Goal: Task Accomplishment & Management: Use online tool/utility

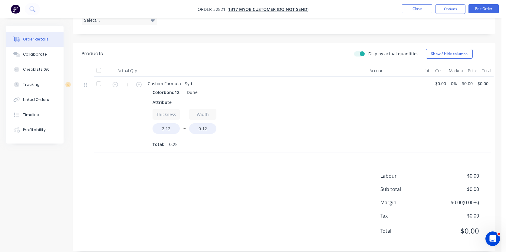
click at [216, 125] on div "Width 0.12" at bounding box center [202, 121] width 27 height 25
click at [484, 8] on button "Edit Order" at bounding box center [483, 8] width 30 height 9
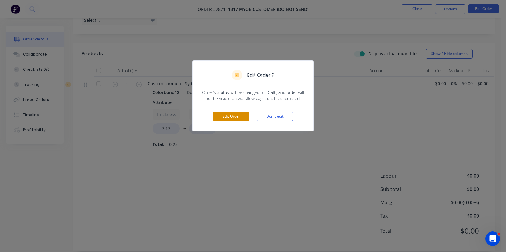
click at [213, 117] on button "Edit Order" at bounding box center [231, 116] width 36 height 9
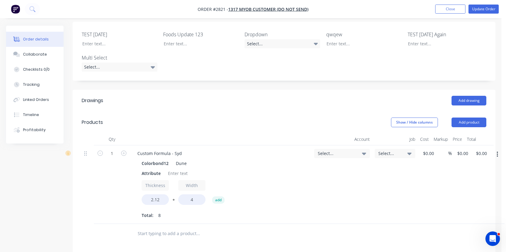
scroll to position [172, 0]
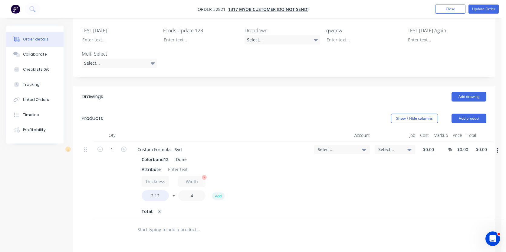
click at [193, 191] on input "4" at bounding box center [191, 196] width 27 height 11
click at [159, 191] on input "2.12" at bounding box center [155, 196] width 27 height 11
type input "2.122"
click at [194, 191] on input "4" at bounding box center [191, 196] width 27 height 11
type input "0.2"
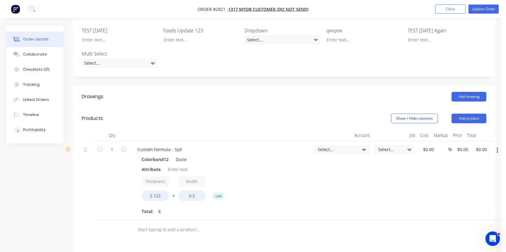
click at [66, 179] on div "Created by Sydney (From Factory) Created 09/09/25 Required 09/09/25 Assigned to…" at bounding box center [250, 124] width 489 height 540
click at [215, 193] on button "add" at bounding box center [218, 196] width 12 height 7
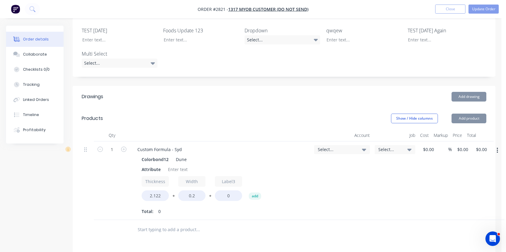
click at [211, 196] on button "*" at bounding box center [210, 198] width 6 height 5
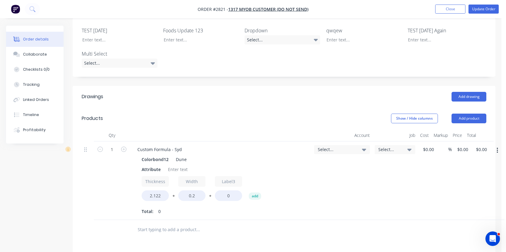
click at [211, 196] on button "*" at bounding box center [210, 198] width 6 height 5
click at [209, 196] on button "*" at bounding box center [210, 198] width 6 height 5
click at [212, 196] on button "*" at bounding box center [210, 198] width 6 height 5
click at [230, 191] on input "0" at bounding box center [228, 196] width 27 height 11
type input "1"
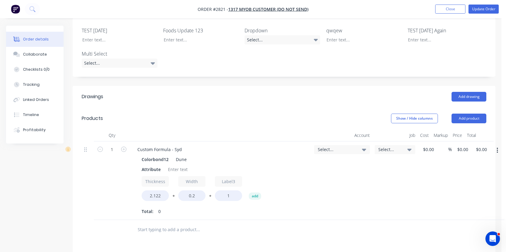
click at [71, 203] on div "Created by Sydney (From Factory) Created 09/09/25 Required 09/09/25 Assigned to…" at bounding box center [250, 124] width 489 height 540
click at [209, 196] on button "*" at bounding box center [210, 198] width 6 height 5
click at [209, 196] on button "/" at bounding box center [210, 198] width 6 height 5
click at [156, 176] on input "Thickness" at bounding box center [155, 181] width 27 height 11
type input "Thicksness"
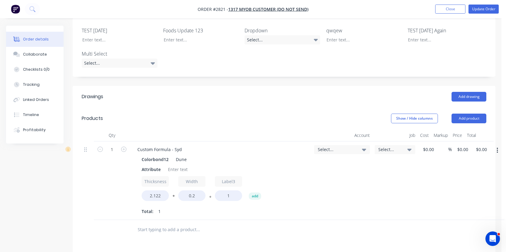
click at [74, 181] on div "Qty Account Job Cost Markup Price Total 1 Custom Formula - Syd Colorbond12 Dune…" at bounding box center [284, 184] width 423 height 110
click at [194, 176] on input "Width" at bounding box center [191, 181] width 27 height 11
click at [196, 191] on input "0.2" at bounding box center [191, 196] width 27 height 11
type input "0.2)"
click at [87, 201] on div at bounding box center [88, 181] width 12 height 79
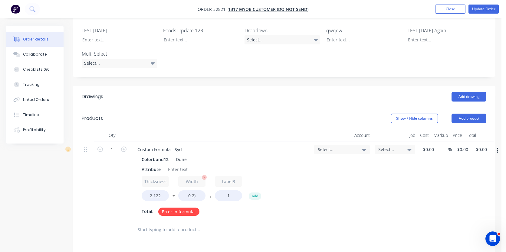
click at [192, 176] on input "Width" at bounding box center [191, 181] width 27 height 11
click at [68, 202] on div "Created by Sydney (From Factory) Created 09/09/25 Required 09/09/25 Assigned to…" at bounding box center [250, 124] width 489 height 540
click at [196, 176] on input "Width" at bounding box center [191, 181] width 27 height 11
type input "Widtah"
click at [69, 196] on div "Created by Sydney (From Factory) Created 09/09/25 Required 09/09/25 Assigned to…" at bounding box center [250, 124] width 489 height 540
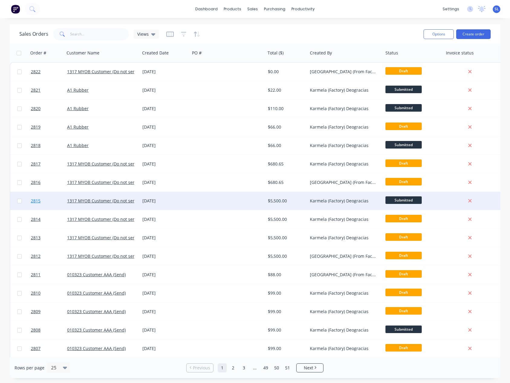
click at [37, 200] on span "2815" at bounding box center [36, 201] width 10 height 6
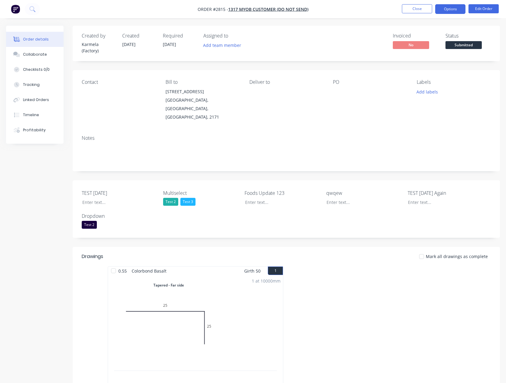
click at [444, 8] on button "Options" at bounding box center [450, 9] width 30 height 10
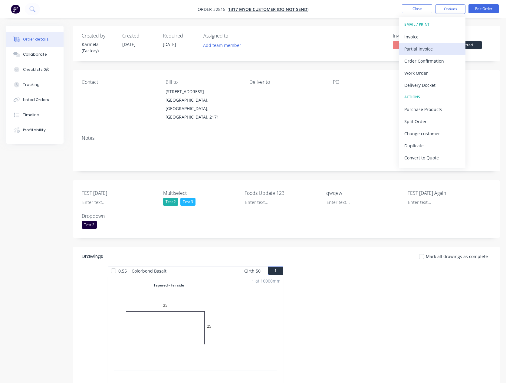
click at [424, 51] on div "Partial Invoice" at bounding box center [432, 48] width 56 height 9
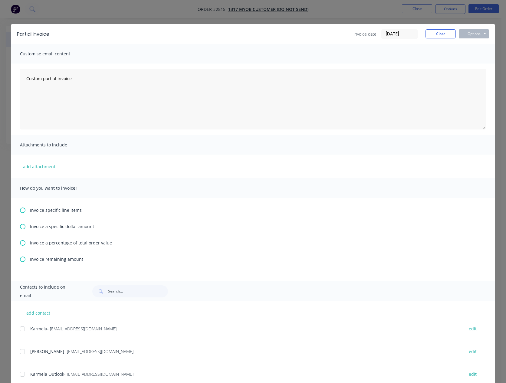
click at [39, 227] on span "Invoice a specific dollar amount" at bounding box center [62, 226] width 64 height 6
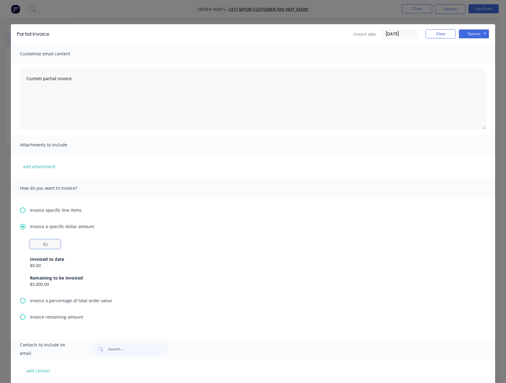
click at [49, 246] on input "text" at bounding box center [45, 244] width 31 height 9
type input "$1,000"
click at [261, 153] on div "Attachments to include" at bounding box center [253, 145] width 484 height 20
click at [461, 34] on button "Options" at bounding box center [474, 33] width 30 height 9
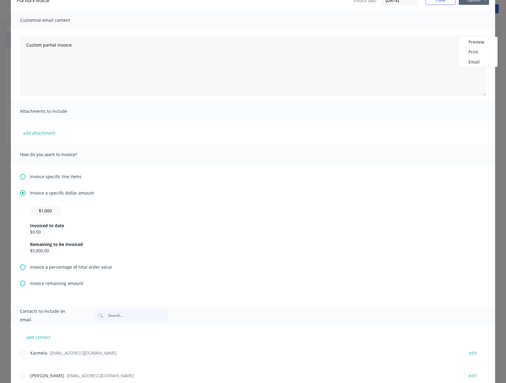
scroll to position [76, 0]
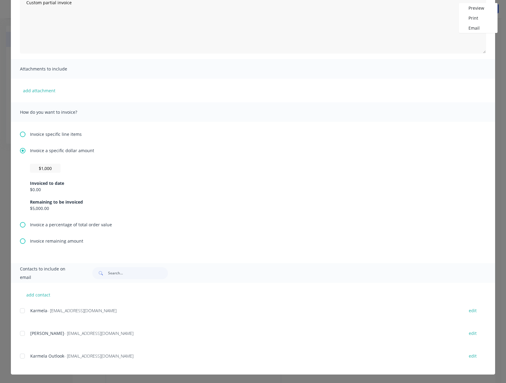
click at [22, 335] on div at bounding box center [22, 333] width 12 height 12
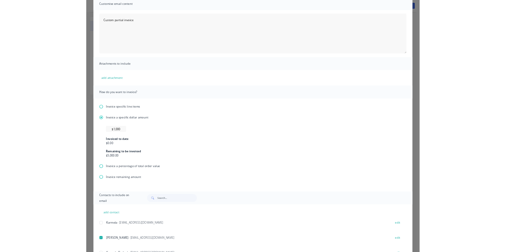
scroll to position [0, 0]
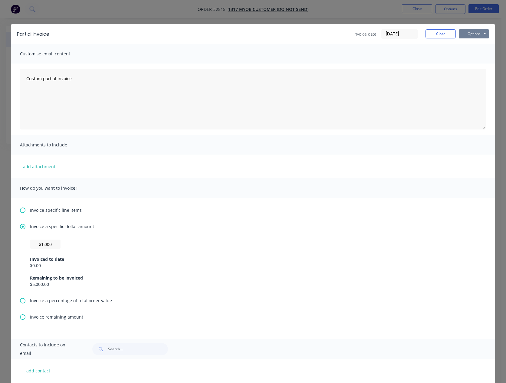
click at [477, 36] on button "Options" at bounding box center [474, 33] width 30 height 9
click at [471, 64] on button "Email" at bounding box center [478, 65] width 39 height 10
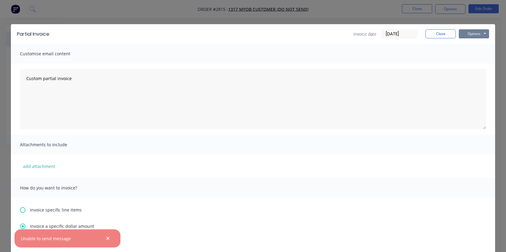
click at [470, 37] on button "Options" at bounding box center [474, 33] width 30 height 9
click at [469, 62] on button "Email" at bounding box center [478, 65] width 39 height 10
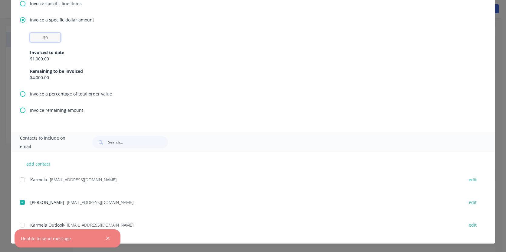
click at [48, 39] on input "text" at bounding box center [45, 37] width 31 height 9
type input "$1,000"
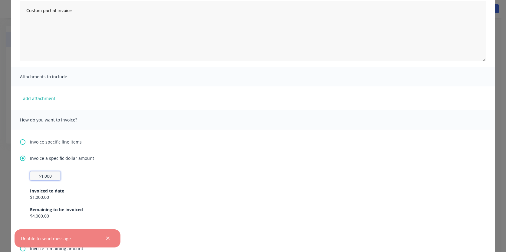
scroll to position [0, 0]
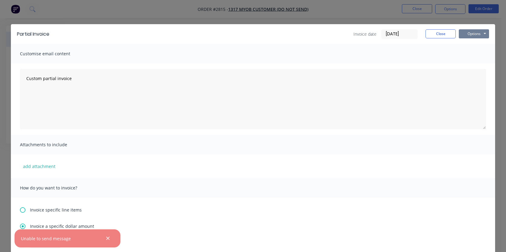
click at [473, 30] on button "Options" at bounding box center [474, 33] width 30 height 9
click at [471, 61] on button "Email" at bounding box center [478, 65] width 39 height 10
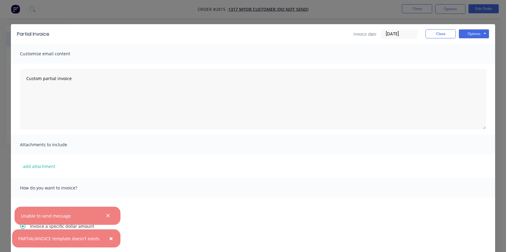
click at [243, 55] on div "Customise email content" at bounding box center [253, 54] width 484 height 20
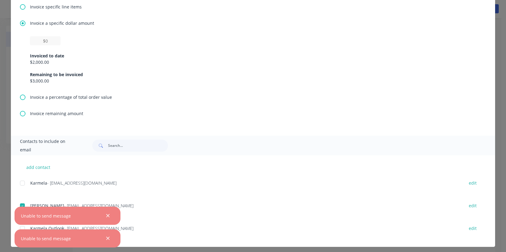
scroll to position [204, 0]
click at [109, 216] on icon "button" at bounding box center [108, 215] width 4 height 5
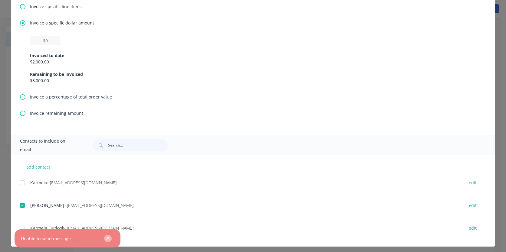
click at [107, 240] on icon "button" at bounding box center [108, 238] width 4 height 5
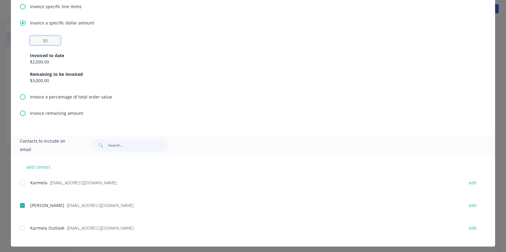
click at [47, 39] on input "text" at bounding box center [45, 40] width 31 height 9
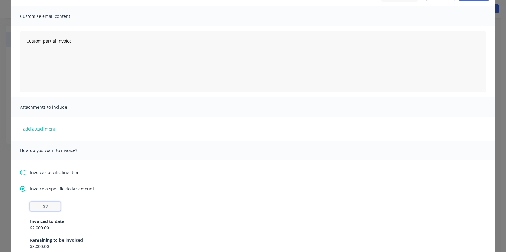
scroll to position [0, 0]
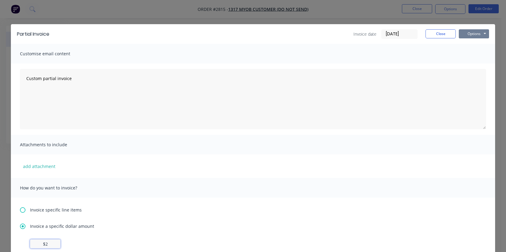
type input "$2"
click at [476, 33] on button "Options" at bounding box center [474, 33] width 30 height 9
click at [464, 67] on button "Email" at bounding box center [478, 65] width 39 height 10
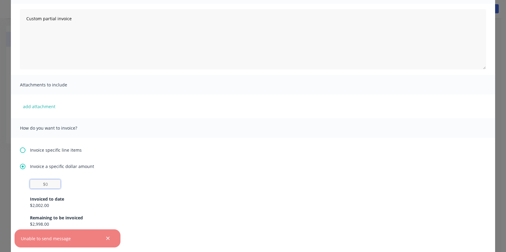
click at [52, 188] on input "text" at bounding box center [45, 184] width 31 height 9
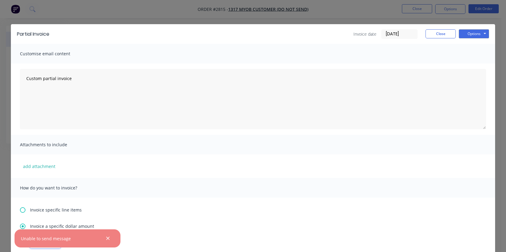
type input "$2"
click at [470, 38] on div "Options Preview Print Email" at bounding box center [474, 34] width 30 height 10
click at [471, 33] on button "Options" at bounding box center [474, 33] width 30 height 9
click at [468, 56] on button "Print" at bounding box center [478, 55] width 39 height 10
click at [431, 32] on button "Close" at bounding box center [440, 33] width 30 height 9
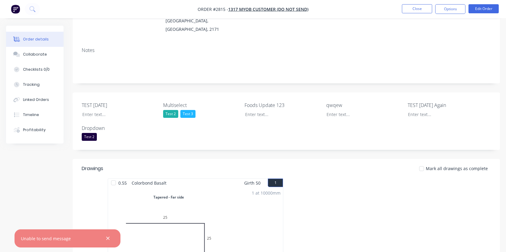
scroll to position [88, 0]
click at [416, 8] on button "Close" at bounding box center [417, 8] width 30 height 9
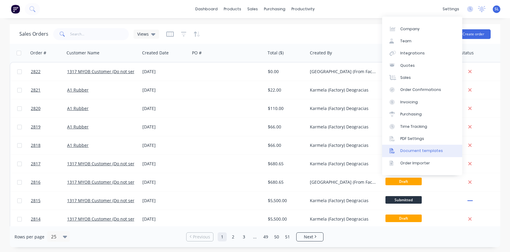
click at [407, 149] on div "Document templates" at bounding box center [422, 150] width 43 height 5
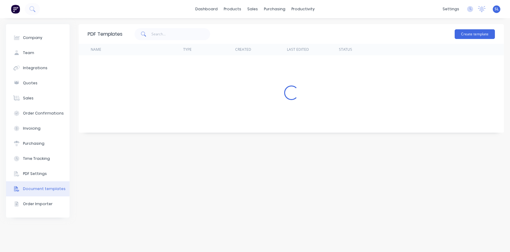
click at [365, 31] on div "Create template" at bounding box center [309, 34] width 373 height 18
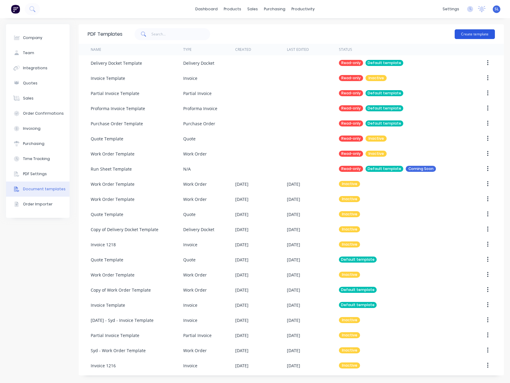
click at [464, 34] on button "Create template" at bounding box center [475, 34] width 40 height 10
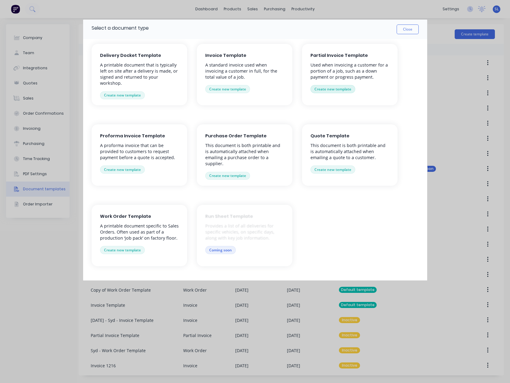
click at [316, 89] on button "Create new template" at bounding box center [333, 89] width 45 height 8
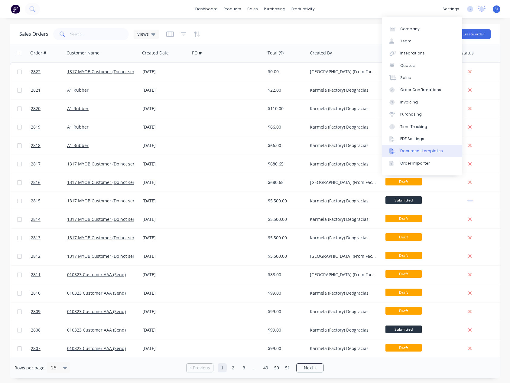
click at [412, 154] on link "Document templates" at bounding box center [422, 151] width 80 height 12
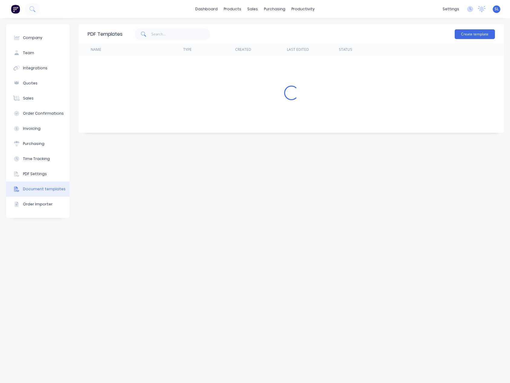
click at [366, 27] on div "Create template" at bounding box center [309, 34] width 373 height 18
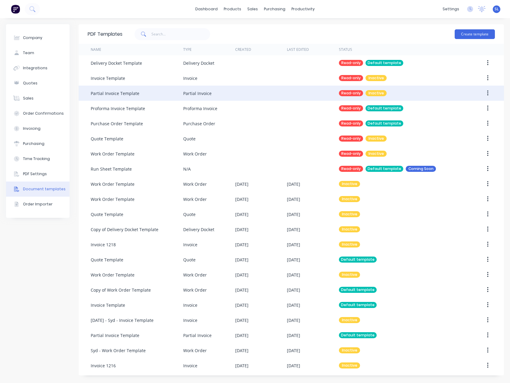
click at [485, 95] on button "button" at bounding box center [488, 93] width 14 height 11
click at [483, 109] on div "Make default" at bounding box center [466, 109] width 47 height 9
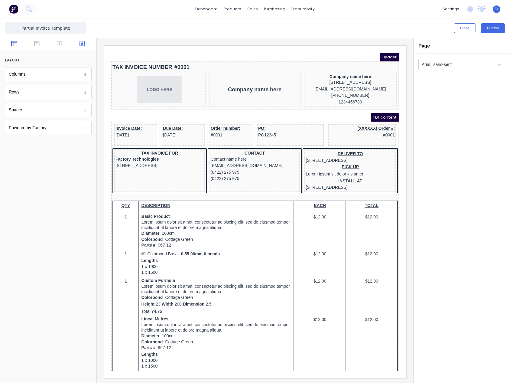
click at [80, 42] on icon "button" at bounding box center [82, 44] width 5 height 6
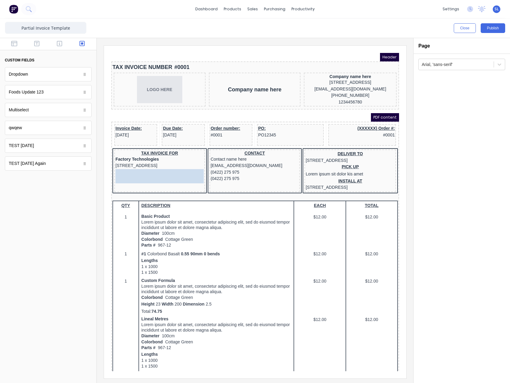
drag, startPoint x: 31, startPoint y: 111, endPoint x: 143, endPoint y: 182, distance: 131.9
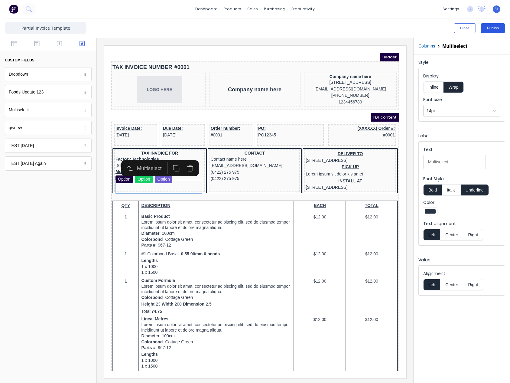
click at [488, 23] on button "Publish" at bounding box center [493, 28] width 25 height 10
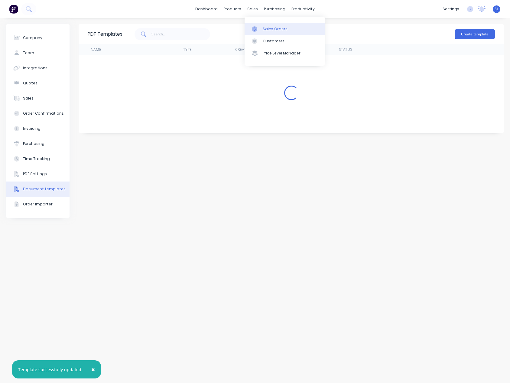
click at [258, 28] on div at bounding box center [256, 28] width 9 height 5
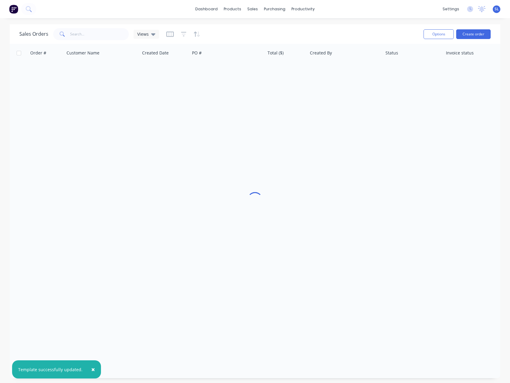
click at [210, 28] on div "Sales Orders Views" at bounding box center [219, 34] width 400 height 15
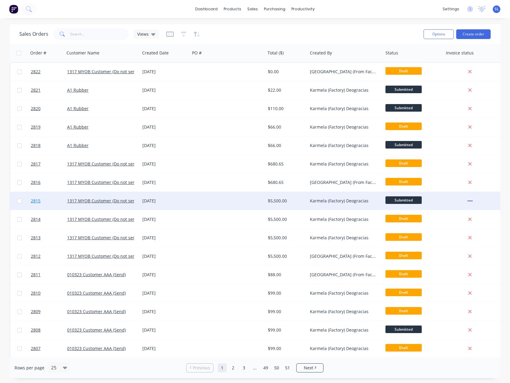
click at [36, 202] on span "2815" at bounding box center [36, 201] width 10 height 6
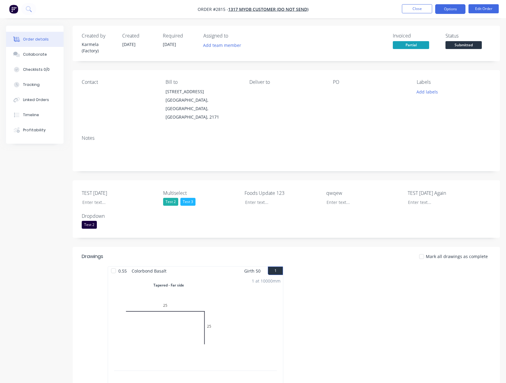
click at [449, 5] on button "Options" at bounding box center [450, 9] width 30 height 10
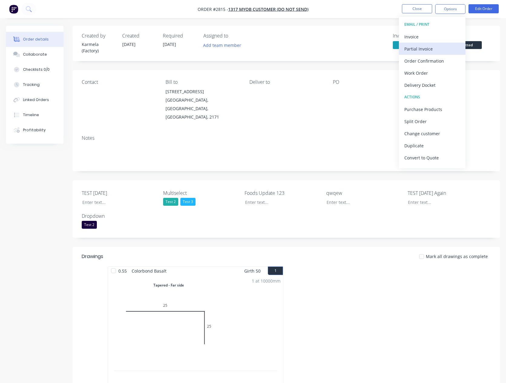
click at [433, 45] on div "Partial Invoice" at bounding box center [432, 48] width 56 height 9
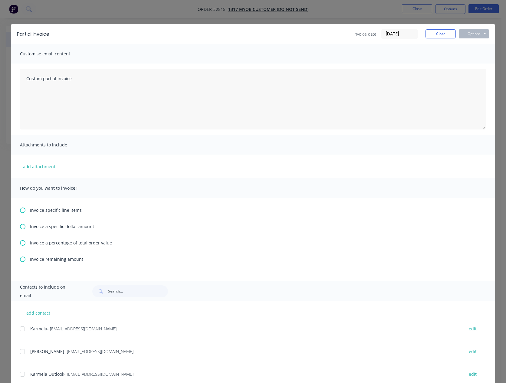
click at [21, 348] on div at bounding box center [22, 351] width 12 height 12
click at [46, 227] on span "Invoice a specific dollar amount" at bounding box center [62, 226] width 64 height 6
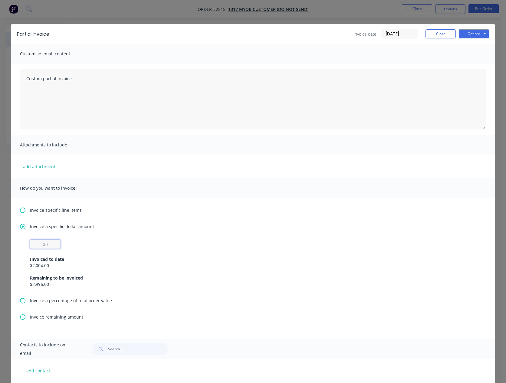
click at [57, 244] on input "text" at bounding box center [45, 244] width 31 height 9
type input "$15"
click at [471, 31] on button "Options" at bounding box center [474, 33] width 30 height 9
click at [466, 65] on button "Email" at bounding box center [478, 65] width 39 height 10
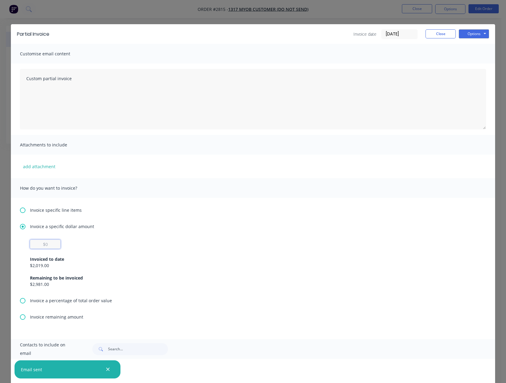
click at [52, 245] on input "text" at bounding box center [45, 244] width 31 height 9
type input "$125"
click at [466, 28] on div "Partial Invoice Invoice date 09/09/25 Close Options Preview Print Email" at bounding box center [253, 34] width 484 height 20
click at [469, 39] on div "Partial Invoice Invoice date 09/09/25 Close Options Preview Print Email" at bounding box center [253, 34] width 484 height 20
click at [468, 34] on button "Options" at bounding box center [474, 33] width 30 height 9
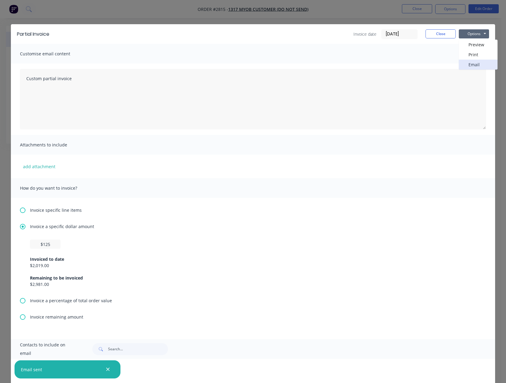
click at [465, 68] on button "Email" at bounding box center [478, 65] width 39 height 10
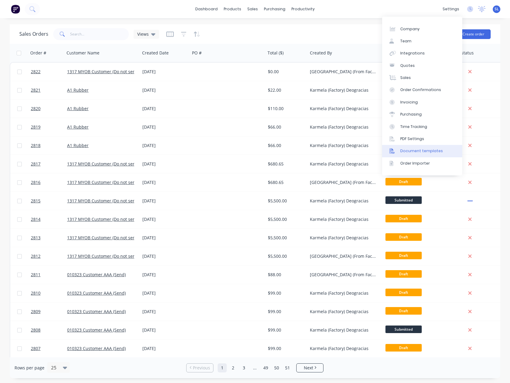
click at [427, 152] on div "Document templates" at bounding box center [422, 150] width 43 height 5
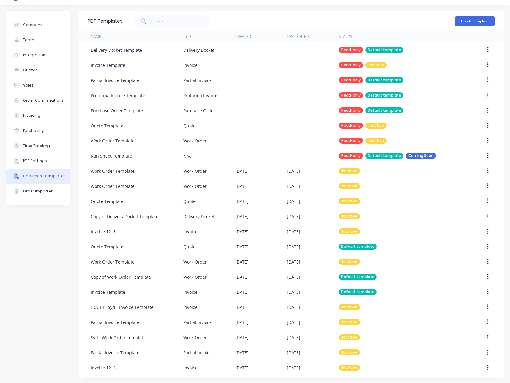
scroll to position [14, 0]
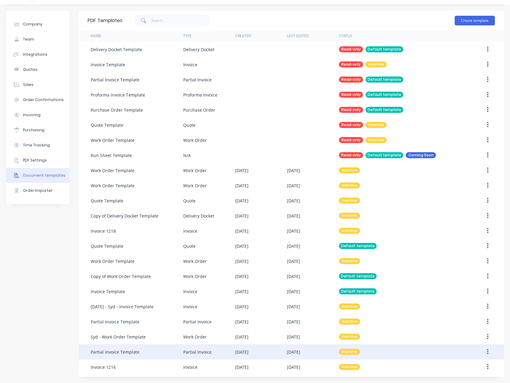
click at [487, 351] on icon "button" at bounding box center [488, 351] width 2 height 7
click at [459, 378] on div "Make default" at bounding box center [466, 379] width 47 height 9
